Goal: Task Accomplishment & Management: Manage account settings

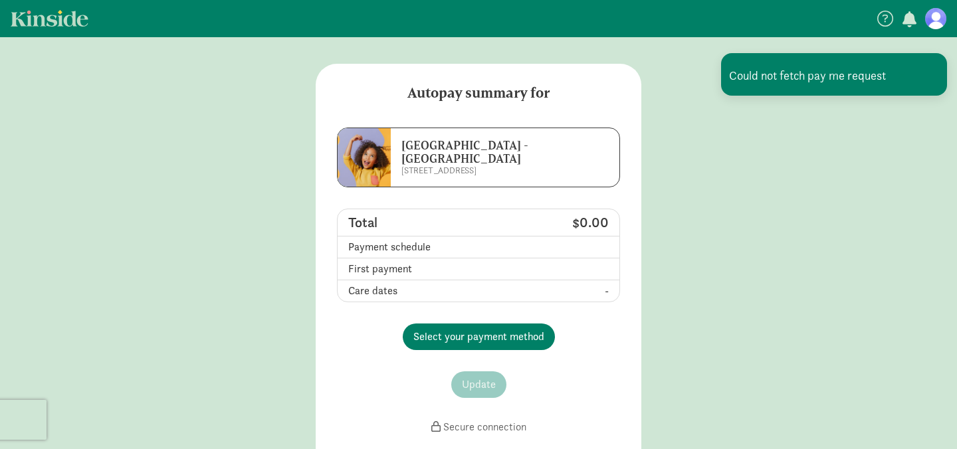
click at [930, 16] on figure at bounding box center [935, 18] width 21 height 21
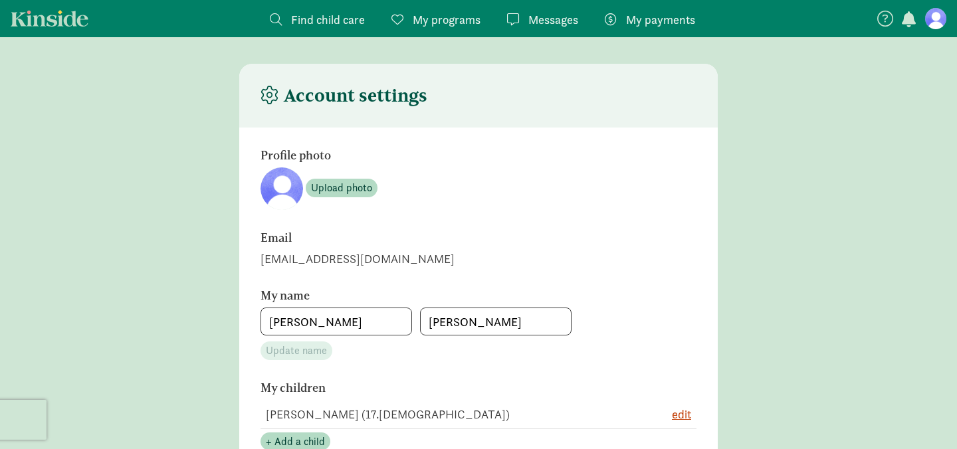
click at [930, 16] on figure at bounding box center [935, 18] width 21 height 21
click at [328, 28] on span "Find child care" at bounding box center [328, 20] width 74 height 18
click at [445, 23] on span "My programs" at bounding box center [447, 20] width 68 height 18
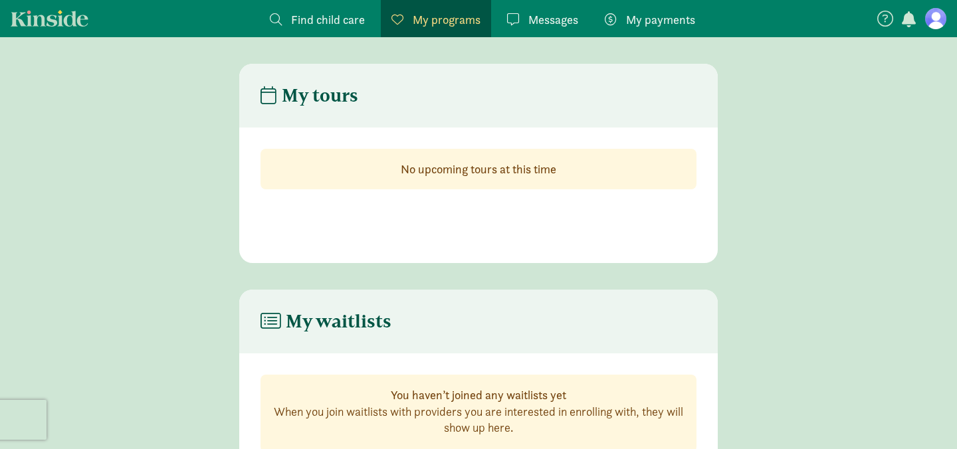
click at [357, 25] on span "Find child care" at bounding box center [328, 20] width 74 height 18
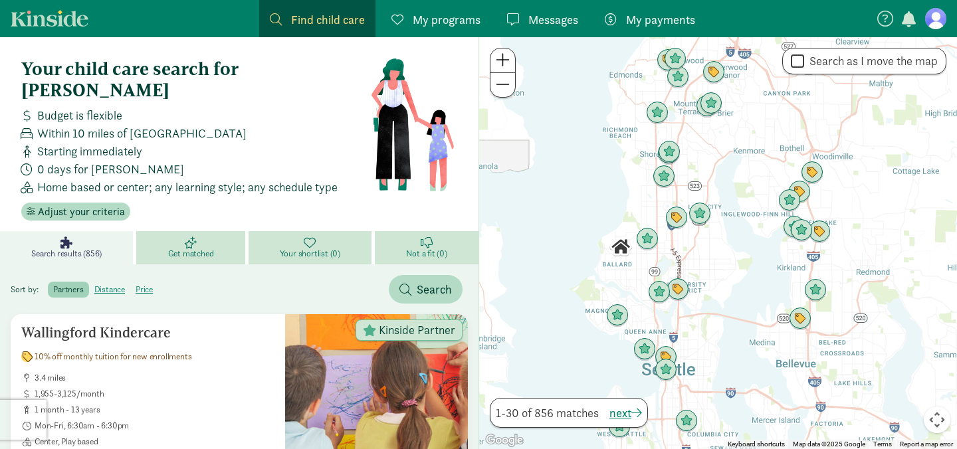
click at [626, 20] on span "My payments" at bounding box center [660, 20] width 69 height 18
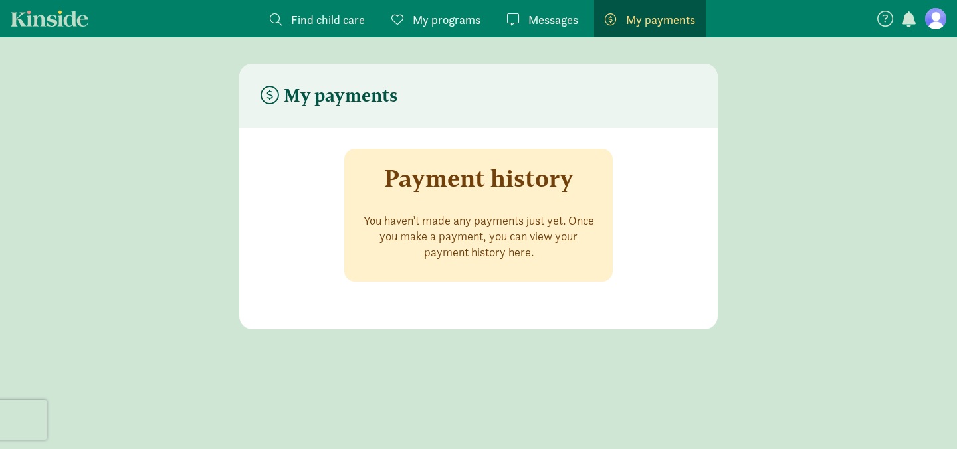
click at [462, 237] on p "You haven’t made any payments just yet. Once you make a payment, you can view y…" at bounding box center [478, 237] width 237 height 48
click at [942, 17] on figure at bounding box center [935, 18] width 21 height 21
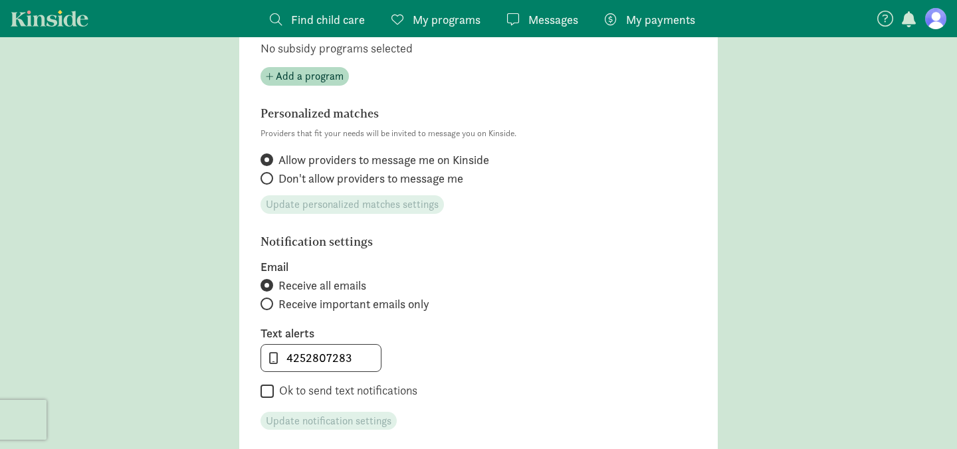
scroll to position [595, 0]
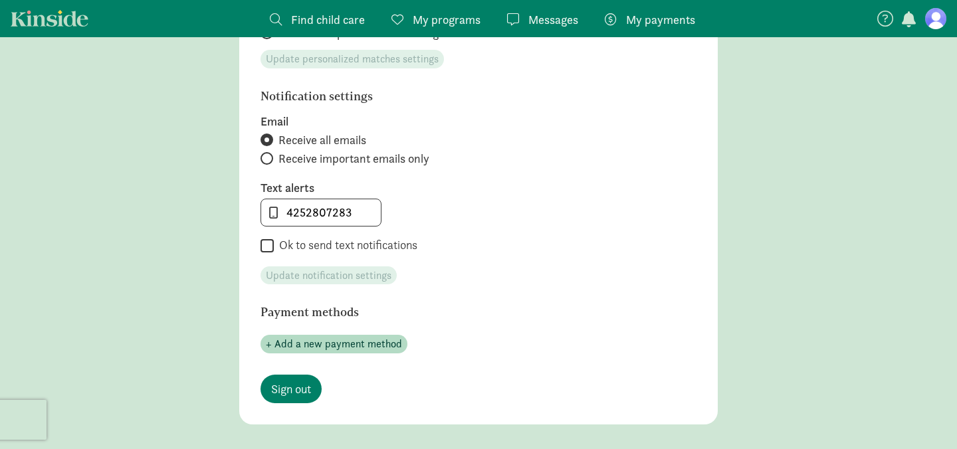
click at [56, 33] on nav "Find child care Find My programs Programs Messages Messages My payments Pay" at bounding box center [478, 18] width 957 height 37
click at [55, 15] on link "Kinside" at bounding box center [50, 18] width 78 height 17
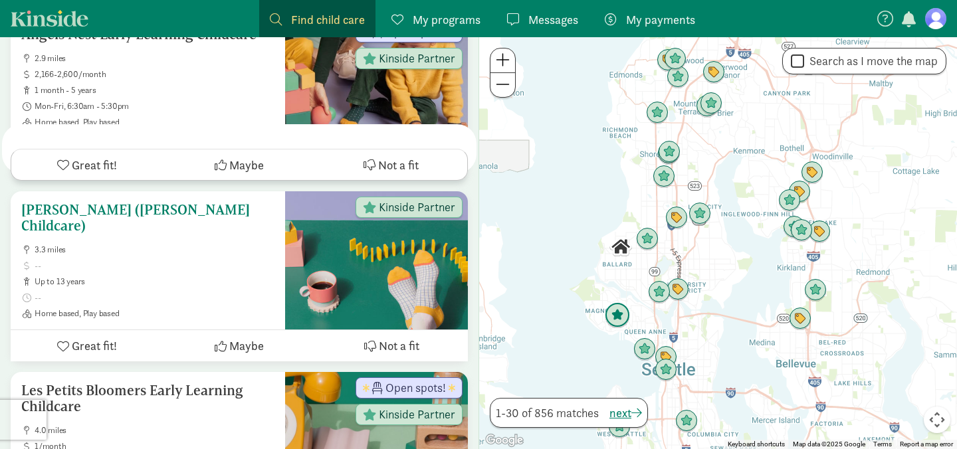
scroll to position [2282, 0]
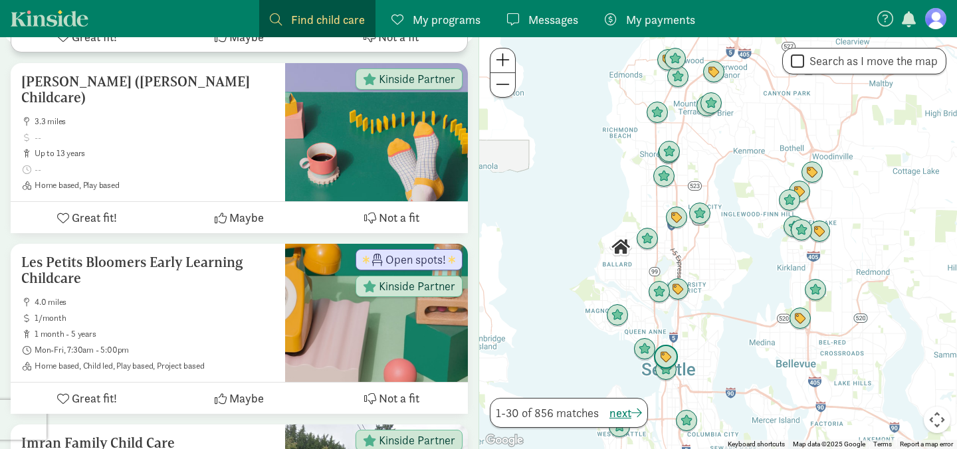
click at [666, 352] on img "Click to see details" at bounding box center [665, 357] width 25 height 25
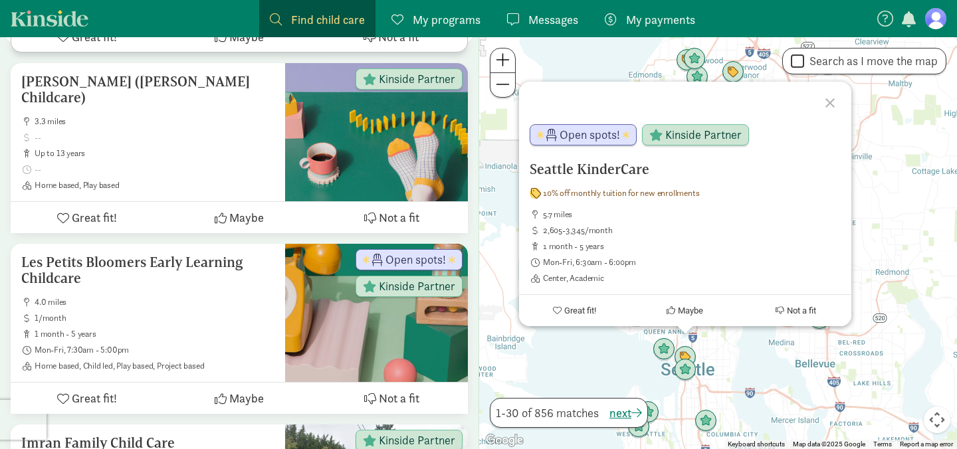
click at [702, 351] on div "Seattle KinderCare 10% off monthly tuition for new enrollments 5.7 miles 2,605-…" at bounding box center [718, 243] width 478 height 412
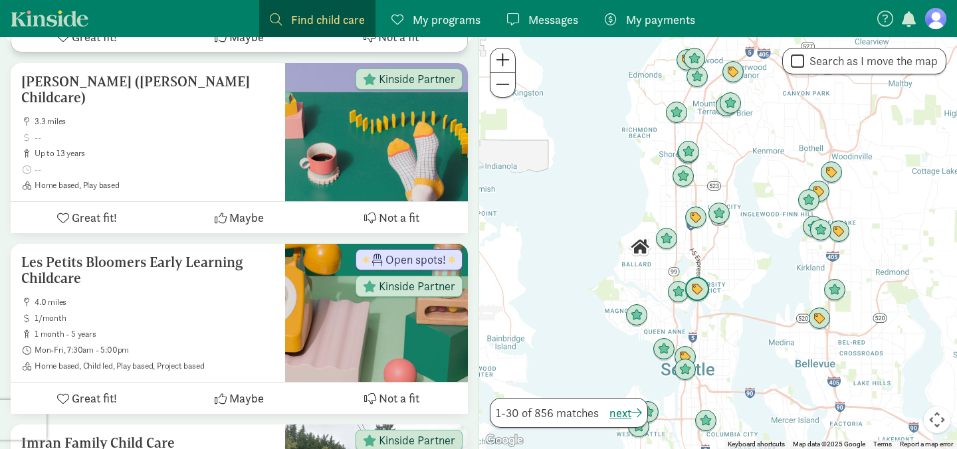
click at [696, 290] on img "Click to see details" at bounding box center [696, 289] width 25 height 25
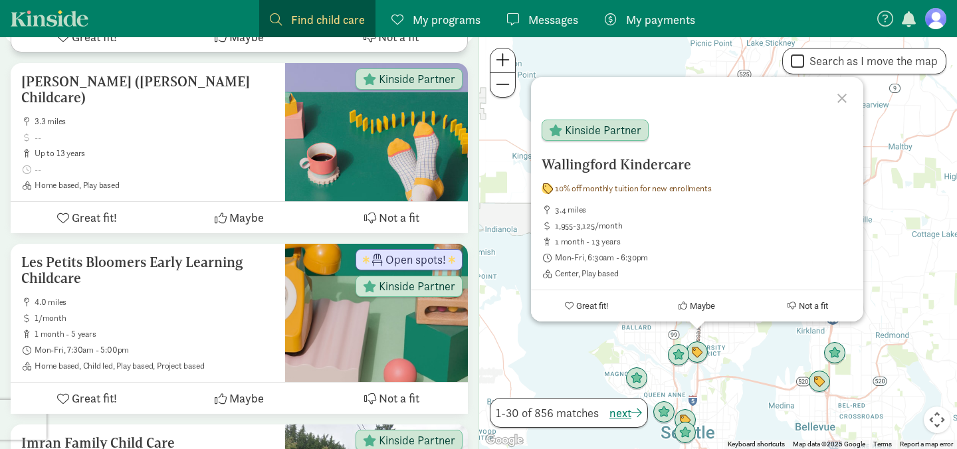
click at [623, 334] on div "Wallingford Kindercare 10% off monthly tuition for new enrollments 3.4 miles 1,…" at bounding box center [718, 243] width 478 height 412
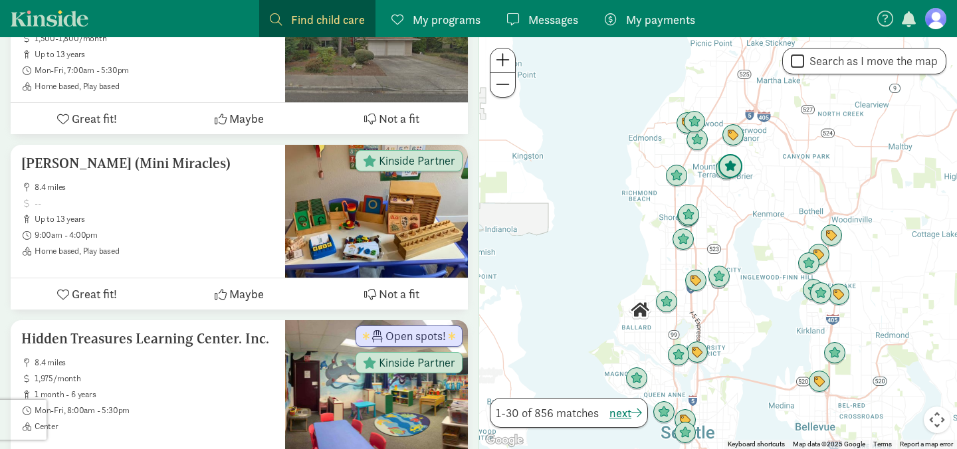
scroll to position [4168, 0]
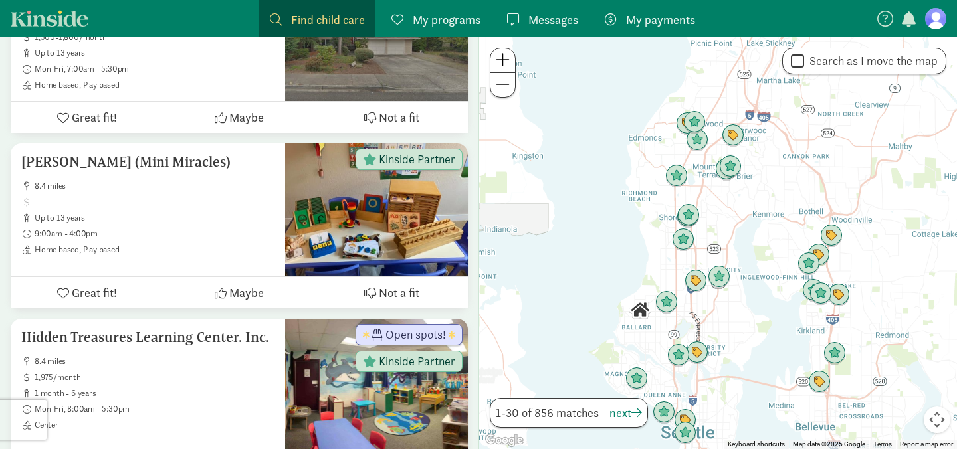
click at [480, 17] on link "My programs Programs" at bounding box center [436, 18] width 110 height 37
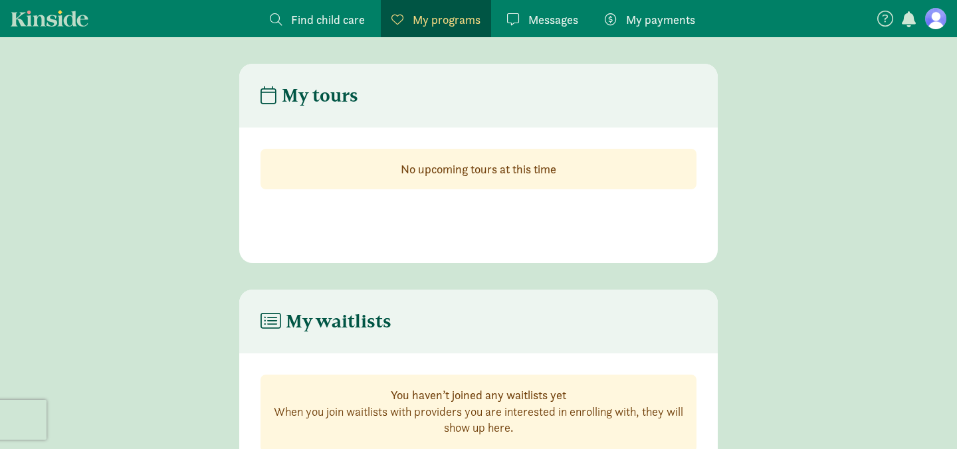
scroll to position [66, 0]
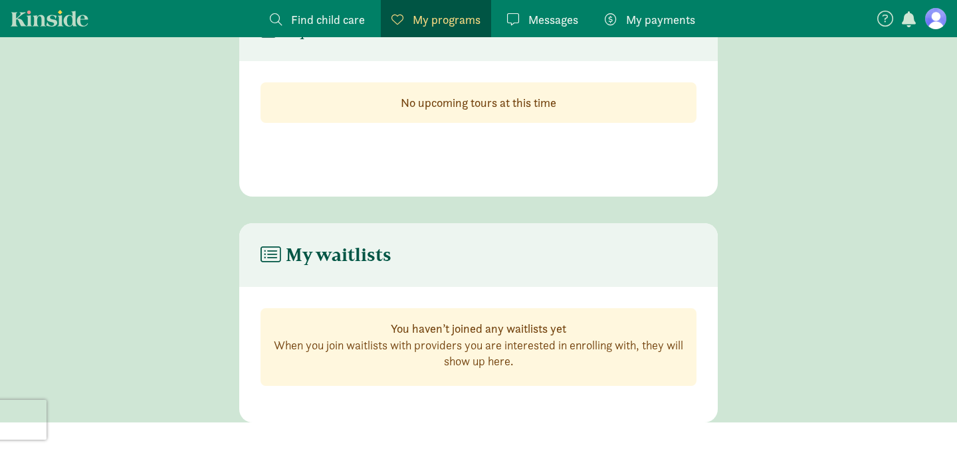
click at [561, 8] on link "Messages Messages" at bounding box center [542, 18] width 92 height 37
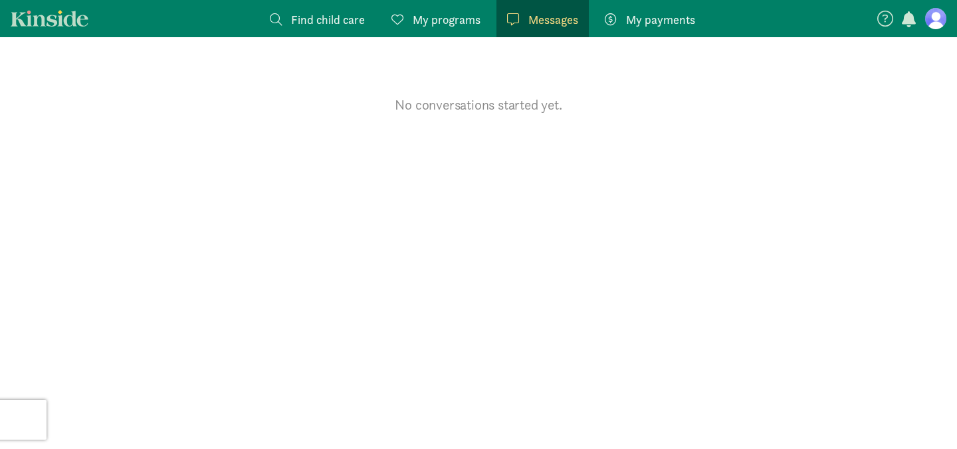
click at [664, 21] on span "My payments" at bounding box center [660, 20] width 69 height 18
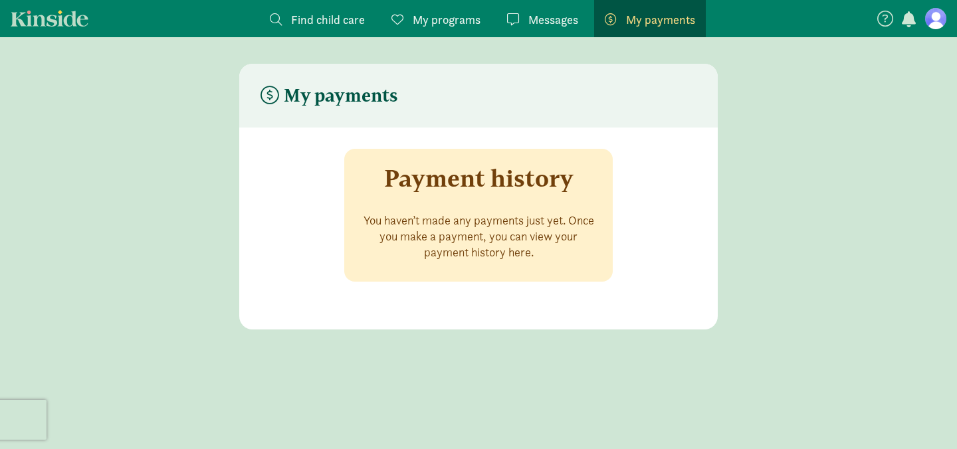
click at [887, 15] on icon at bounding box center [885, 19] width 16 height 16
click at [900, 16] on button "button" at bounding box center [909, 20] width 19 height 17
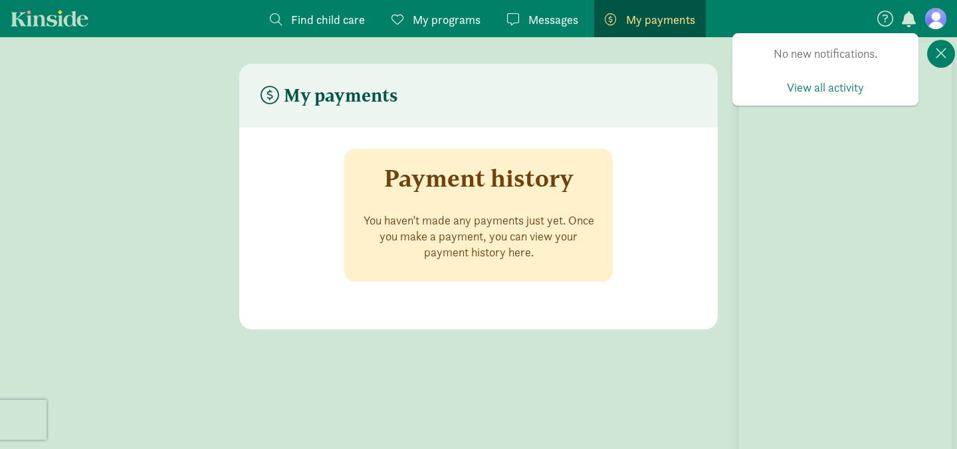
click at [939, 13] on figure at bounding box center [935, 18] width 21 height 21
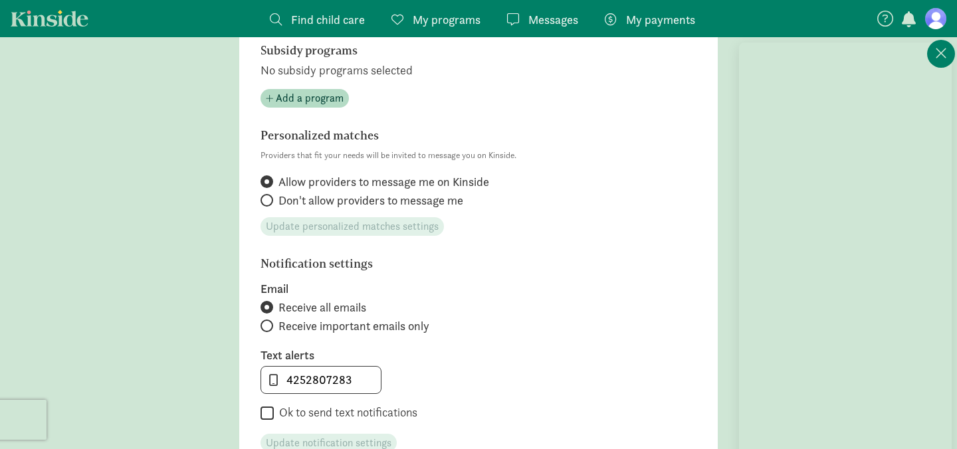
scroll to position [430, 0]
click at [373, 201] on span "Don't allow providers to message me" at bounding box center [370, 199] width 185 height 16
click at [269, 201] on input "Don't allow providers to message me" at bounding box center [264, 198] width 9 height 9
radio input "true"
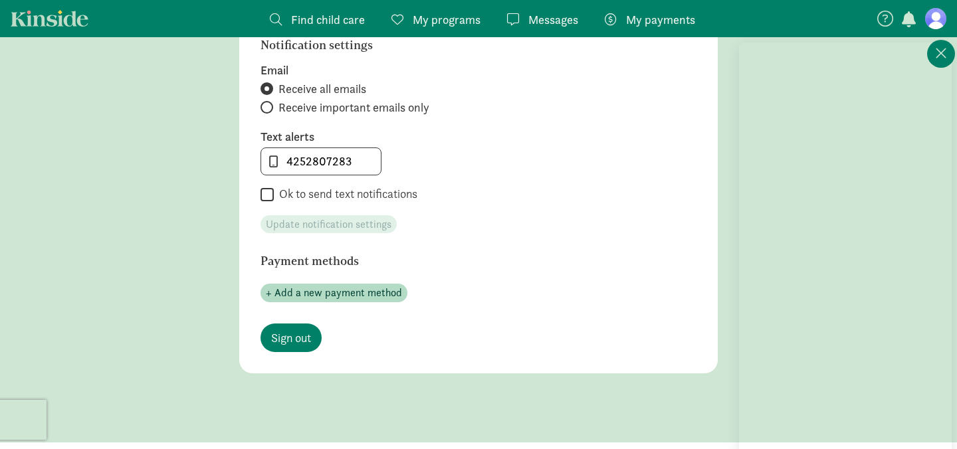
scroll to position [648, 0]
click at [314, 282] on button "+ Add a new payment method" at bounding box center [333, 291] width 147 height 19
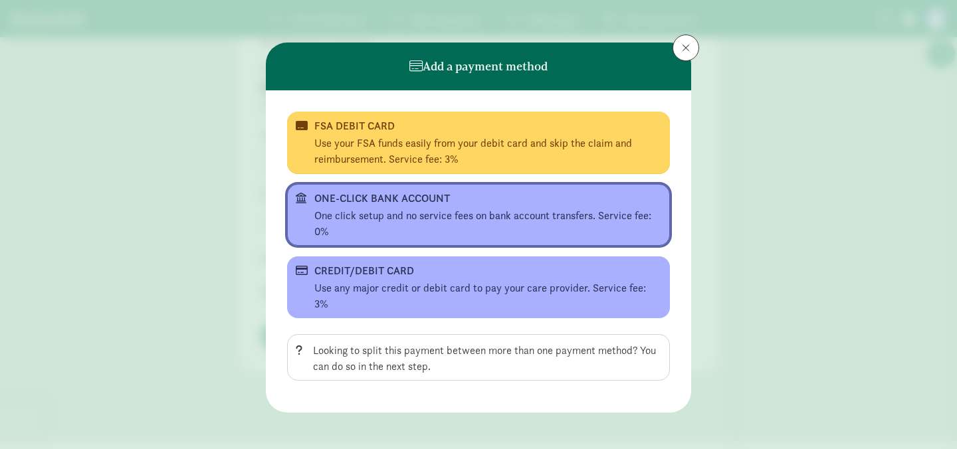
click at [395, 215] on div "One click setup and no service fees on bank account transfers. Service fee: 0%" at bounding box center [487, 224] width 347 height 32
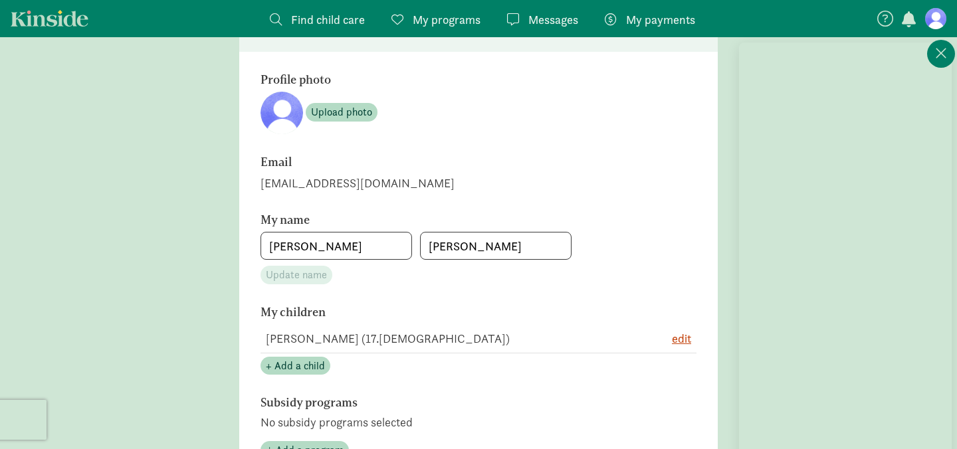
scroll to position [0, 0]
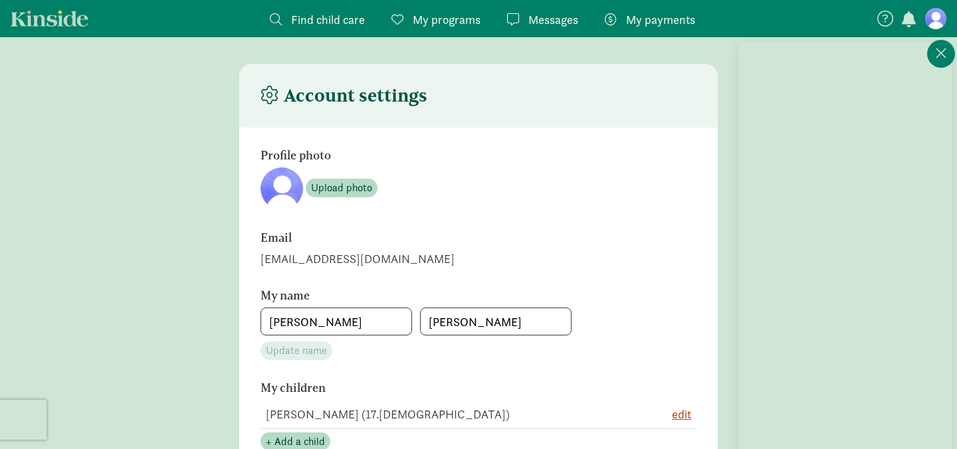
click at [334, 19] on span "Find child care" at bounding box center [328, 20] width 74 height 18
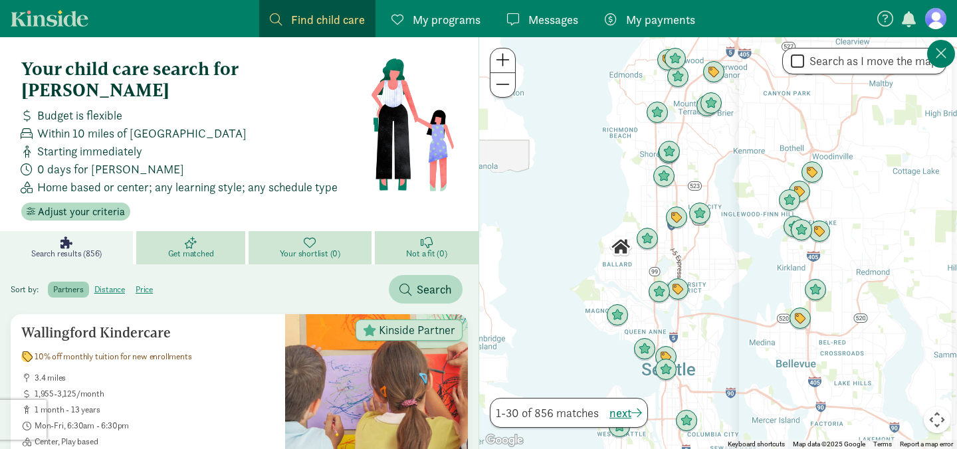
click at [56, 27] on nav "Find child care Find My programs Programs Messages Messages My payments Pay" at bounding box center [478, 18] width 957 height 37
click at [81, 160] on span "0 days for [PERSON_NAME]" at bounding box center [110, 169] width 147 height 18
click at [884, 25] on icon at bounding box center [885, 19] width 16 height 16
click at [938, 16] on figure at bounding box center [935, 18] width 21 height 21
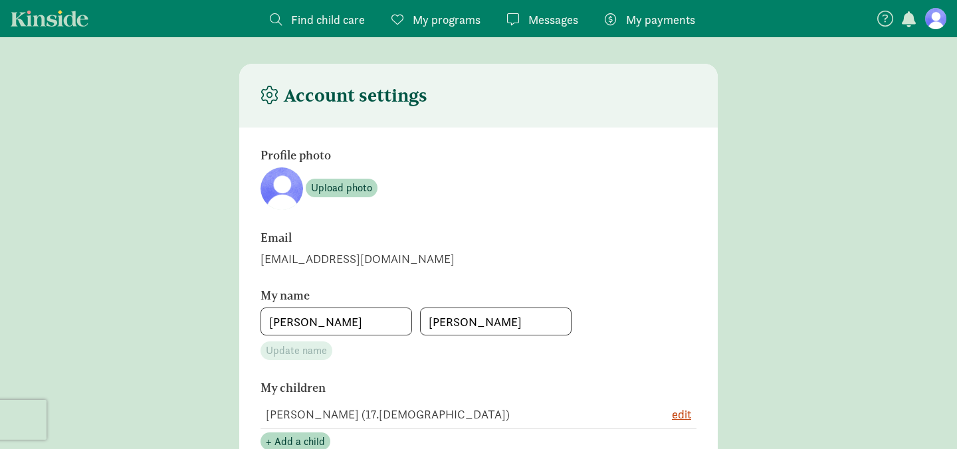
click at [938, 16] on figure at bounding box center [935, 18] width 21 height 21
click at [876, 16] on button at bounding box center [885, 16] width 19 height 19
click at [308, 23] on span "Find child care" at bounding box center [328, 20] width 74 height 18
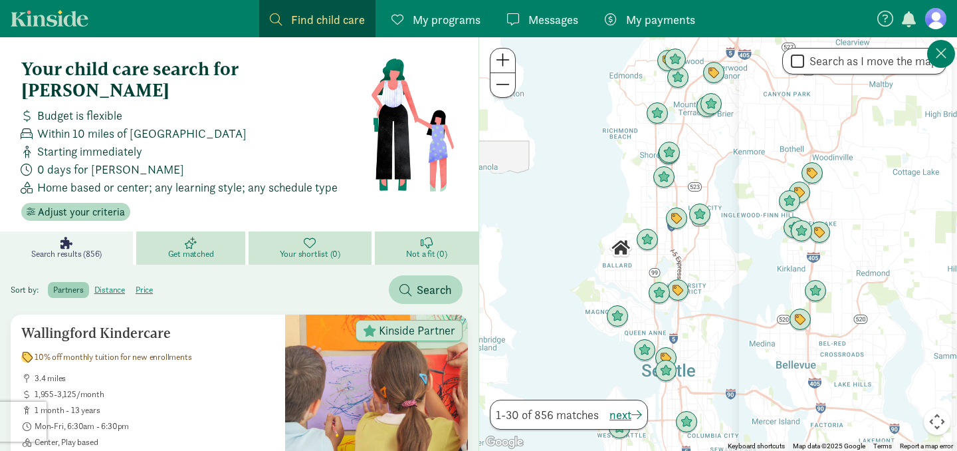
click at [431, 24] on span "My programs" at bounding box center [447, 20] width 68 height 18
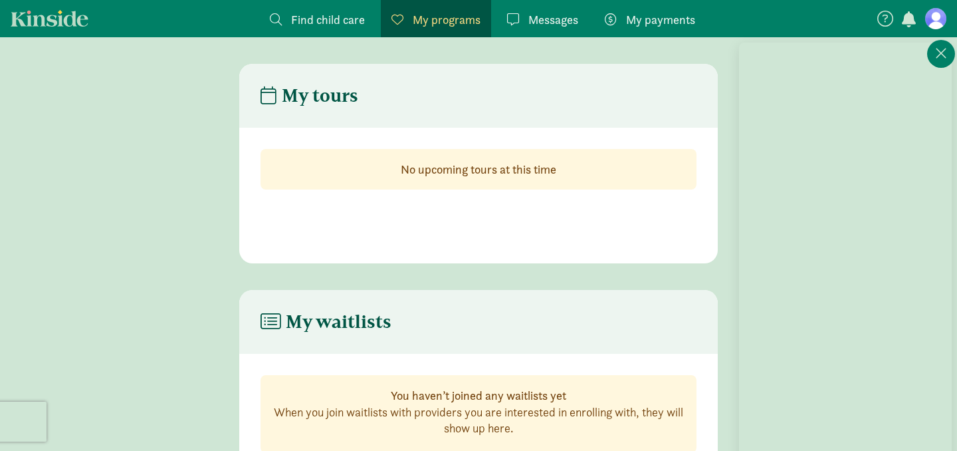
click at [364, 95] on header "My tours" at bounding box center [478, 96] width 478 height 64
click at [312, 94] on h4 "My tours" at bounding box center [309, 95] width 98 height 21
click at [556, 20] on span "Messages" at bounding box center [553, 20] width 50 height 18
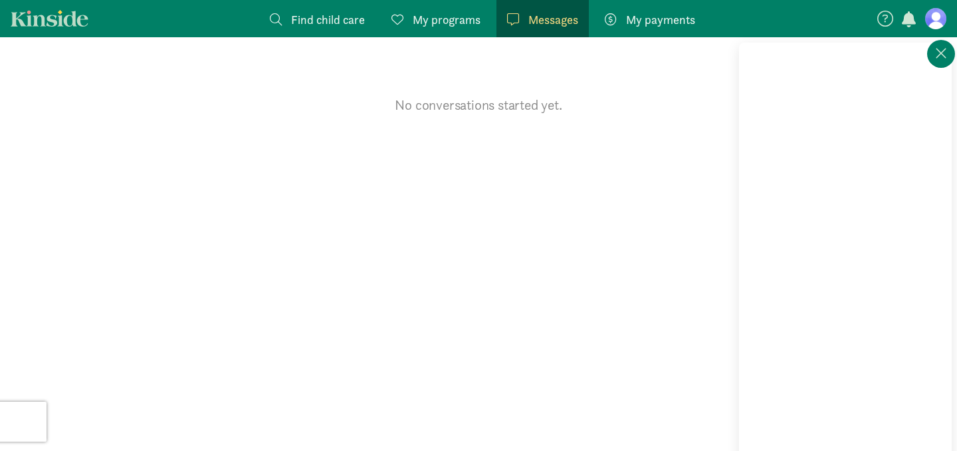
click at [629, 18] on span "My payments" at bounding box center [660, 20] width 69 height 18
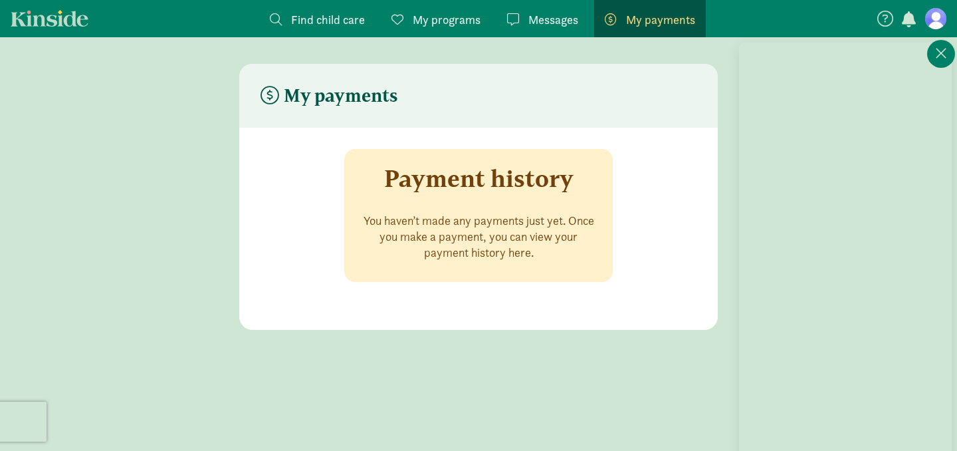
click at [428, 207] on div "Payment history You haven’t made any payments just yet. Once you make a payment…" at bounding box center [478, 215] width 268 height 133
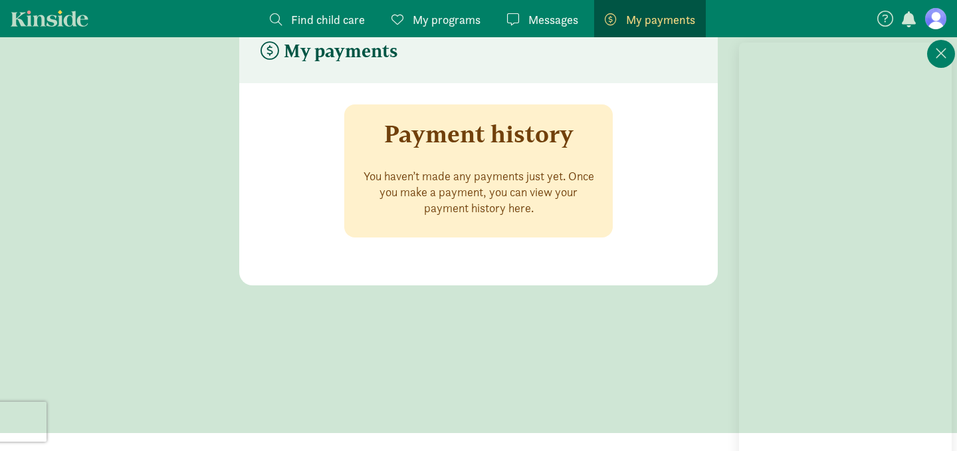
click at [886, 24] on icon at bounding box center [885, 19] width 16 height 16
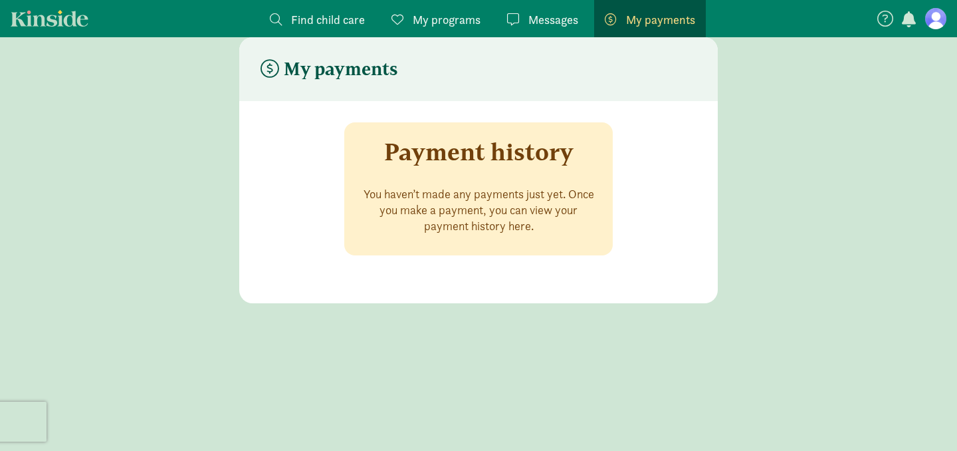
click at [886, 24] on icon at bounding box center [885, 19] width 16 height 16
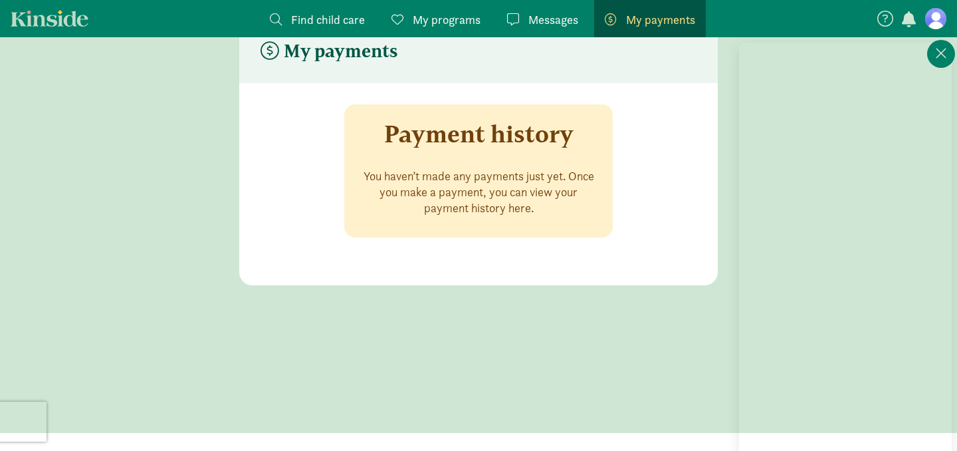
click at [910, 24] on span "button" at bounding box center [909, 19] width 14 height 16
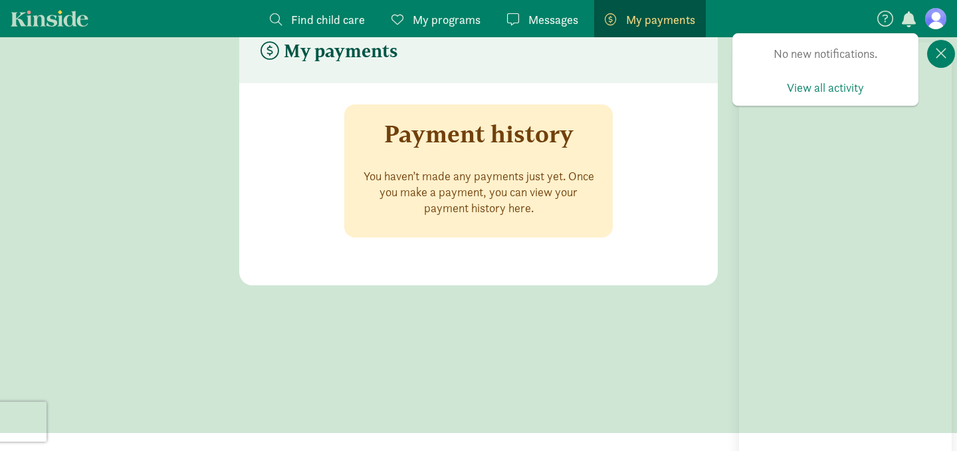
click at [931, 21] on figure at bounding box center [935, 18] width 21 height 21
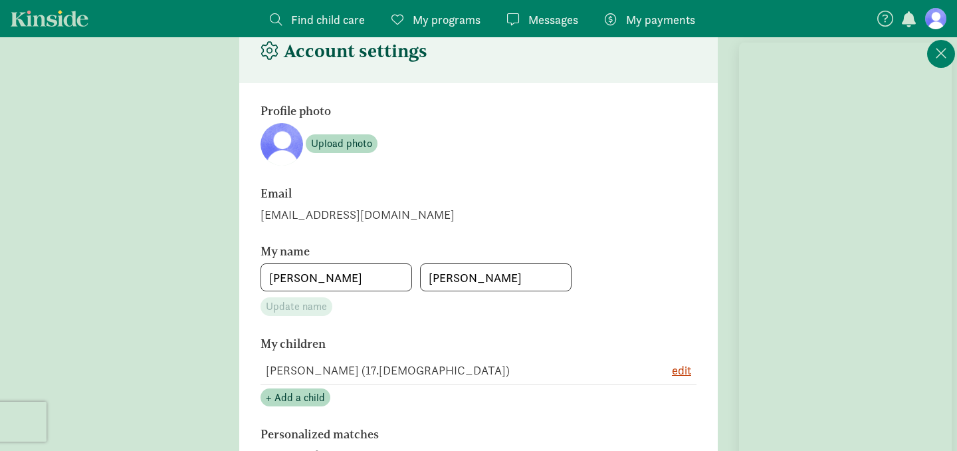
click at [931, 21] on figure at bounding box center [935, 18] width 21 height 21
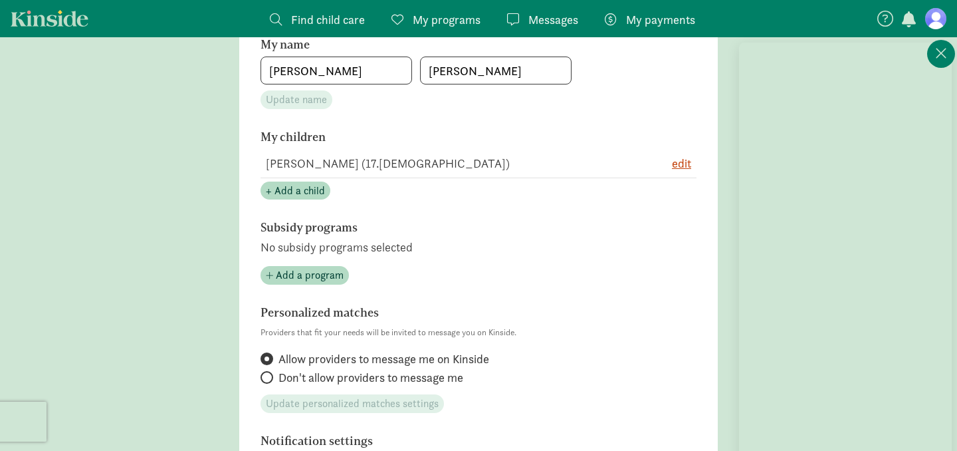
scroll to position [255, 0]
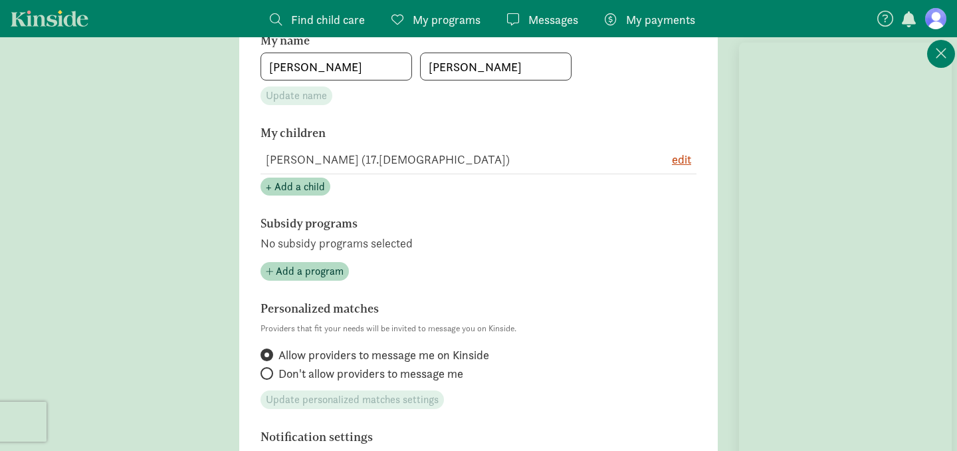
click at [630, 163] on td "Gavin W (17.7 months old)" at bounding box center [663, 159] width 66 height 29
click at [680, 159] on span "edit" at bounding box center [681, 159] width 19 height 18
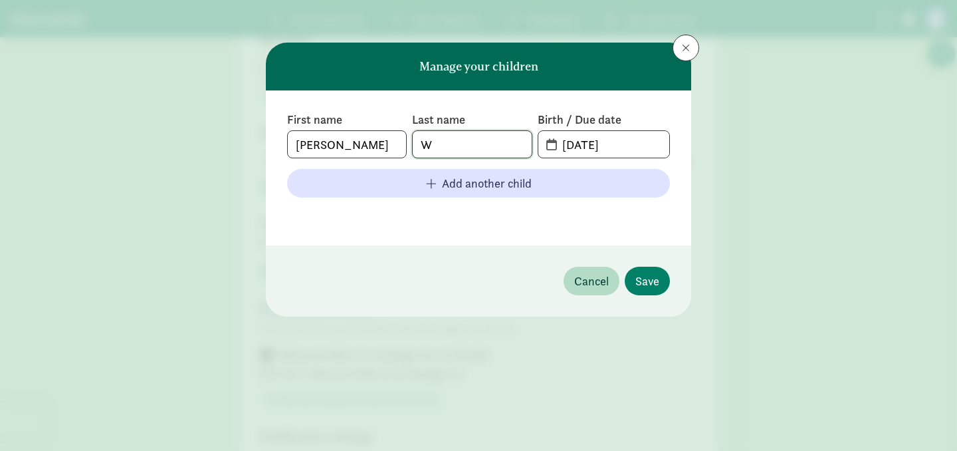
click at [496, 152] on input "W" at bounding box center [472, 144] width 118 height 27
type input "[PERSON_NAME]"
click at [645, 277] on span "Save" at bounding box center [647, 281] width 24 height 18
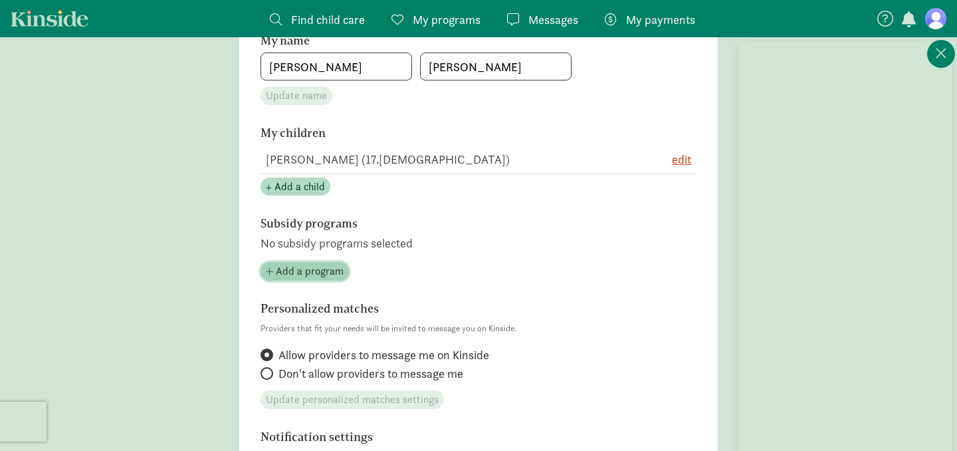
click at [331, 274] on span "Add a program" at bounding box center [310, 271] width 68 height 16
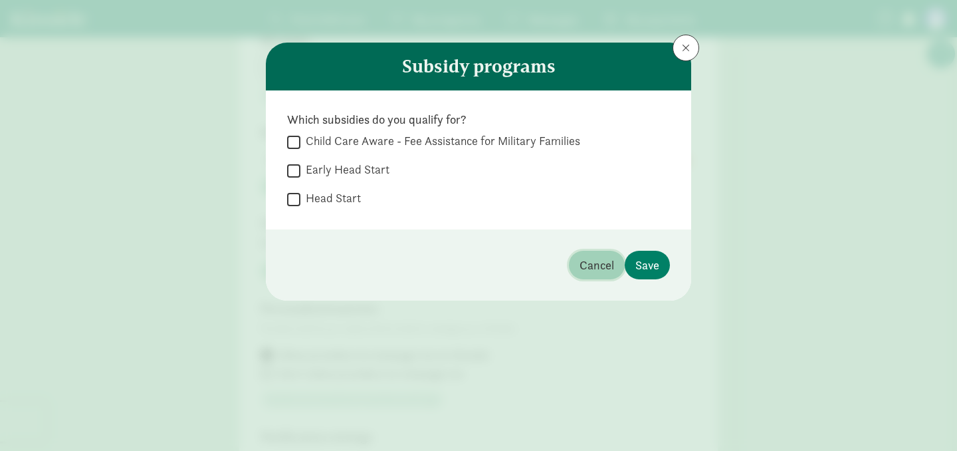
click at [594, 264] on span "Cancel" at bounding box center [596, 265] width 35 height 18
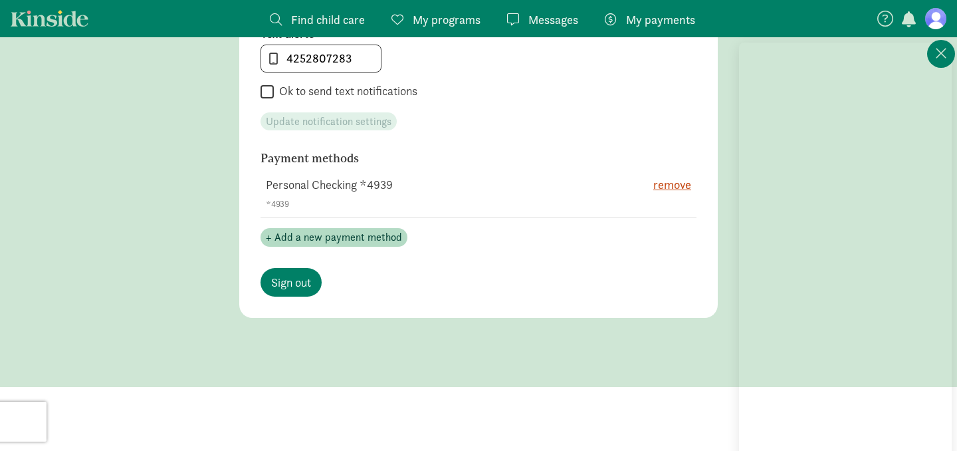
scroll to position [764, 0]
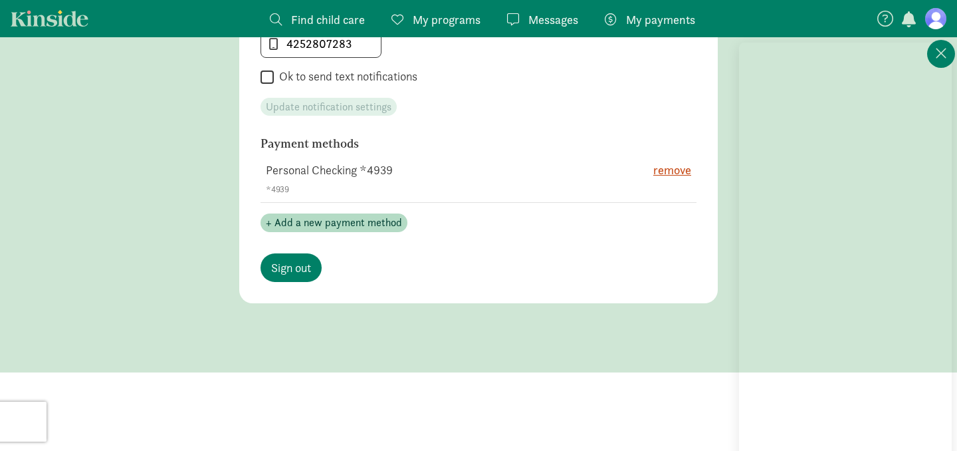
click at [51, 15] on link "Kinside" at bounding box center [50, 18] width 78 height 17
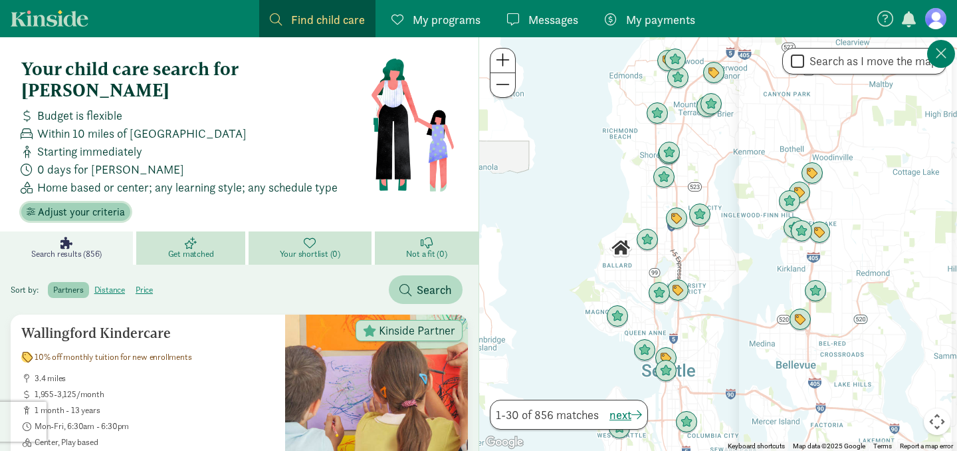
click at [99, 204] on span "Adjust your criteria" at bounding box center [81, 212] width 87 height 16
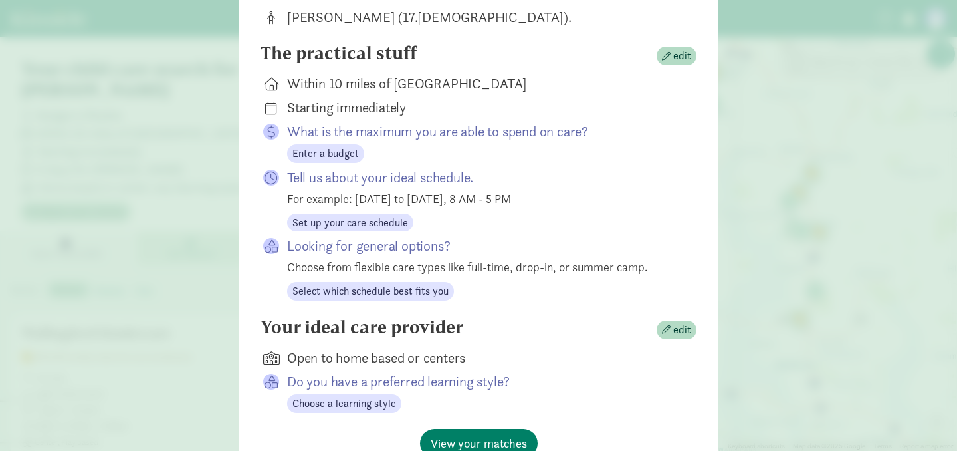
scroll to position [240, 0]
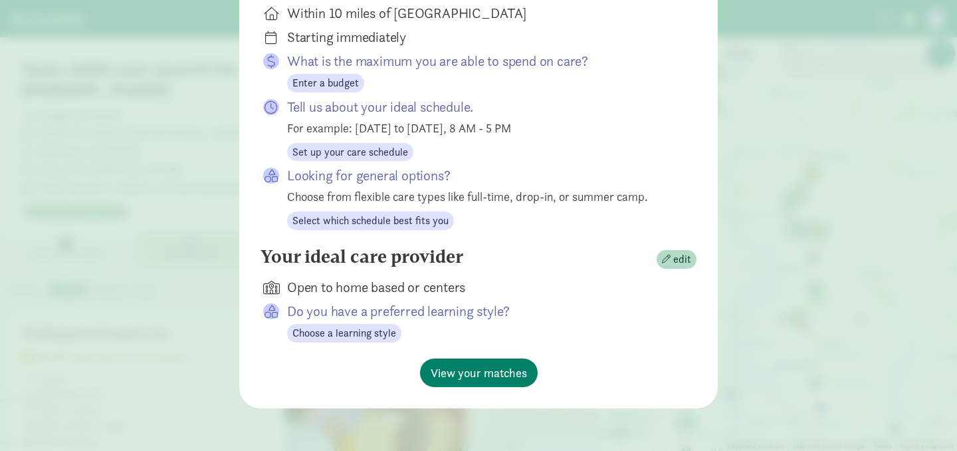
click at [199, 287] on div "Your child care search for Gavin About your family edit Gavin Wackerbarth (17.7…" at bounding box center [478, 225] width 957 height 451
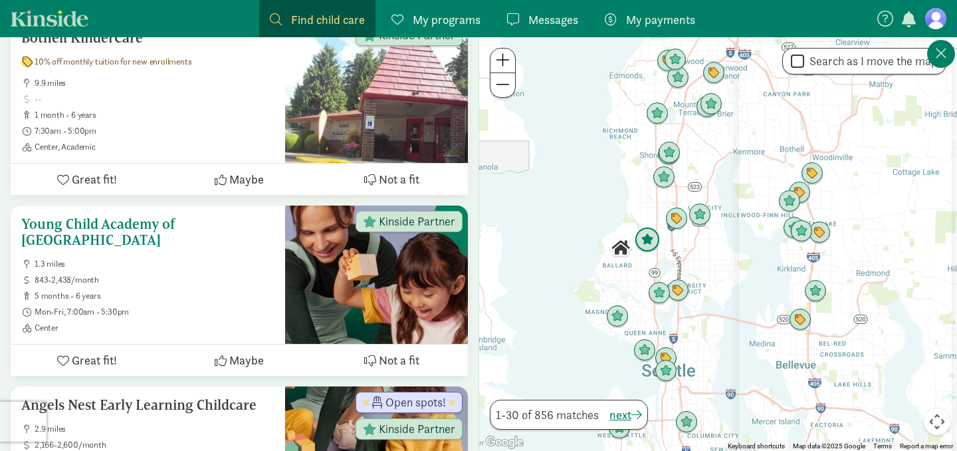
scroll to position [1721, 0]
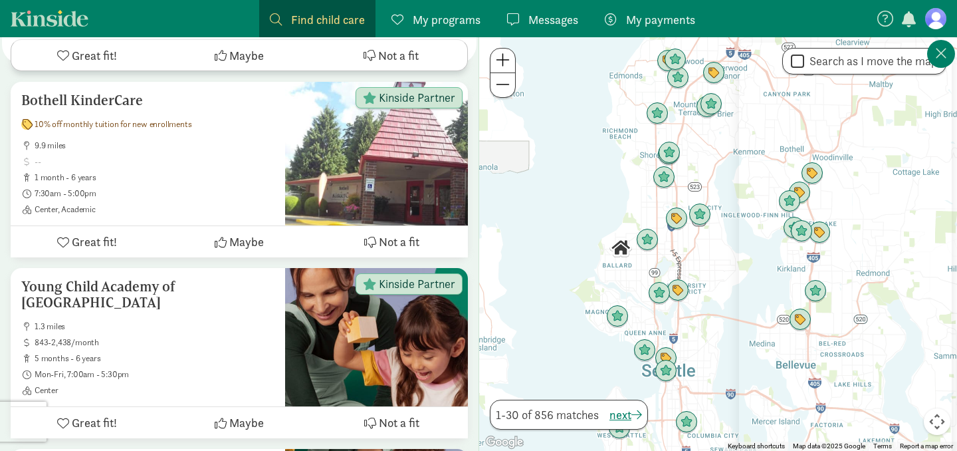
click at [426, 23] on span "My programs" at bounding box center [447, 20] width 68 height 18
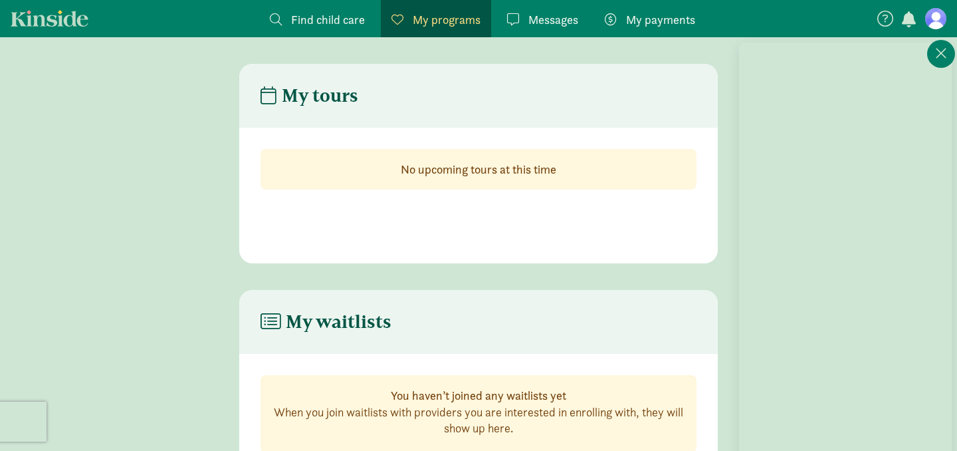
scroll to position [65, 0]
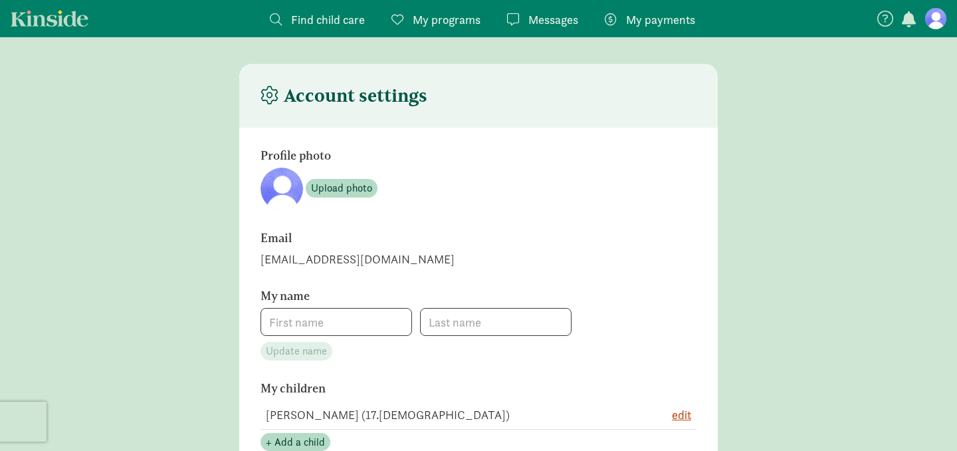
type input "[PERSON_NAME]"
type input "4252807283"
click at [74, 30] on nav "Find child care Find My programs Programs Messages Messages My payments Pay" at bounding box center [478, 18] width 957 height 37
click at [62, 19] on link "Kinside" at bounding box center [50, 18] width 78 height 17
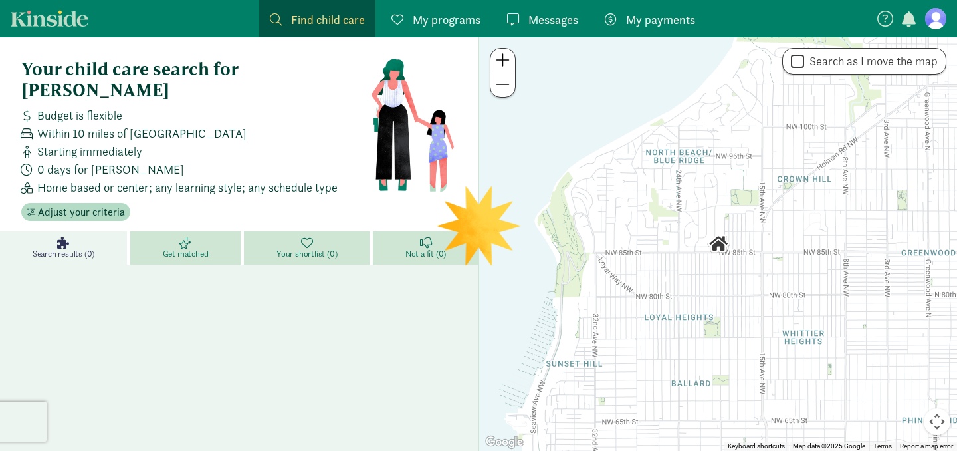
click at [682, 27] on span "My payments" at bounding box center [660, 20] width 69 height 18
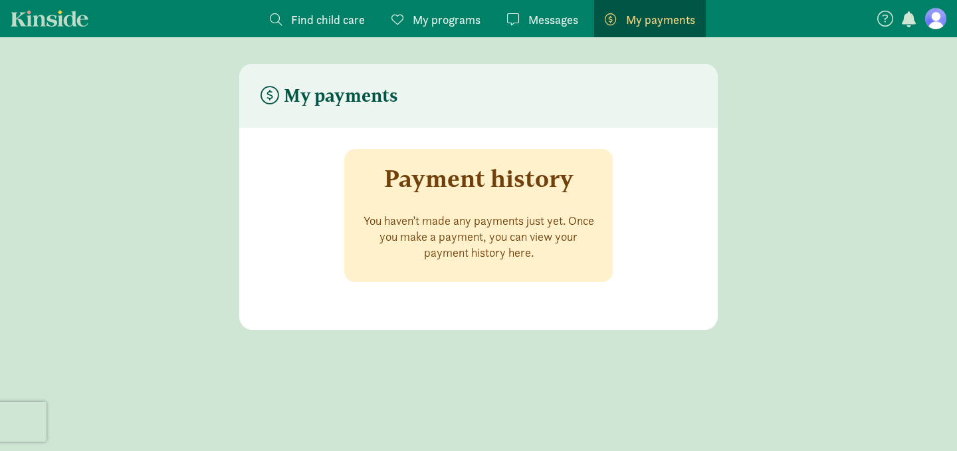
click at [581, 23] on link "Messages Messages" at bounding box center [542, 18] width 92 height 37
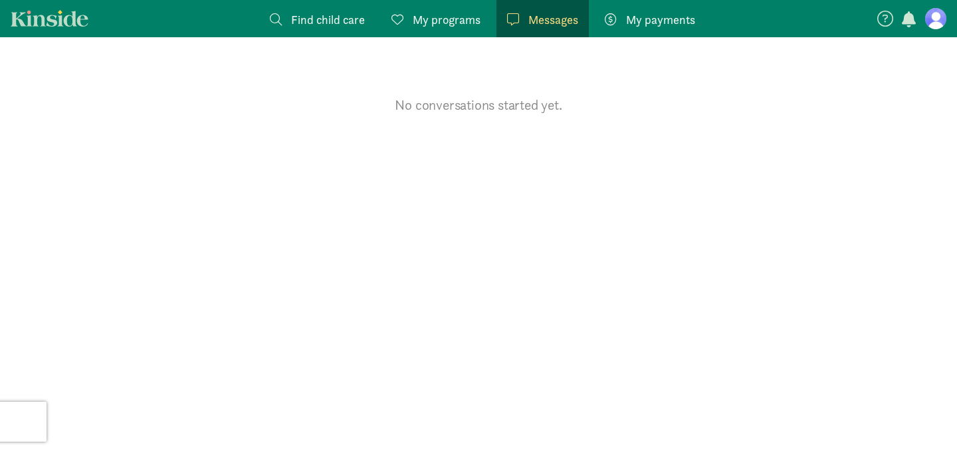
click at [449, 20] on span "My programs" at bounding box center [447, 20] width 68 height 18
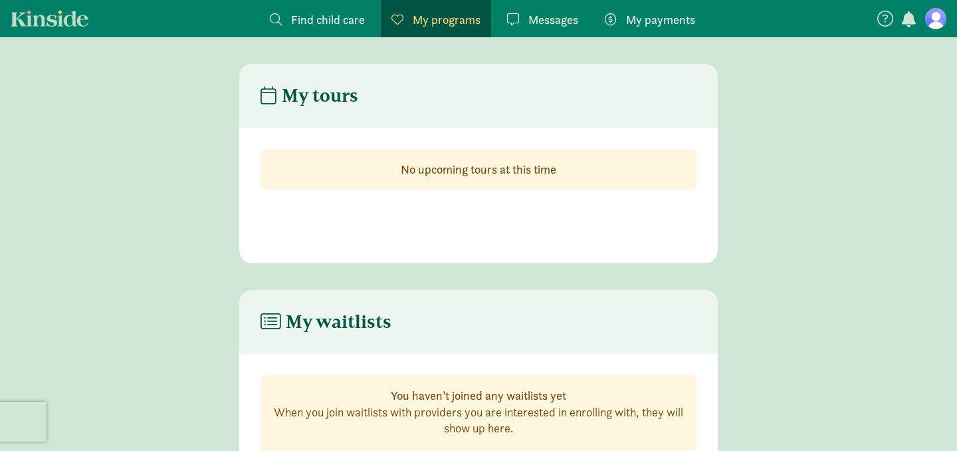
click at [350, 30] on link "Find child care Find" at bounding box center [317, 18] width 116 height 37
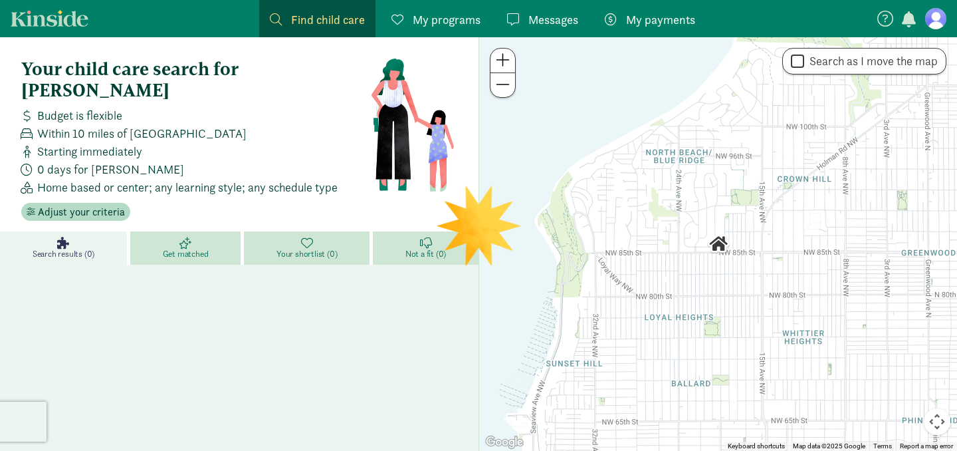
click at [62, 19] on link "Kinside" at bounding box center [50, 18] width 78 height 17
